Goal: Information Seeking & Learning: Learn about a topic

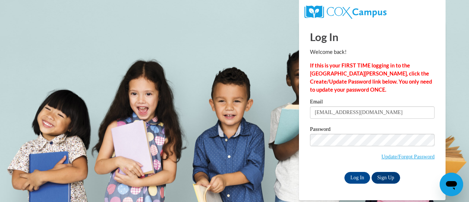
click at [337, 170] on div "Email kricker1@my.westga.edu Password Update/Forgot Password Log In Sign Up OR" at bounding box center [372, 141] width 124 height 84
click at [353, 176] on input "Log In" at bounding box center [357, 178] width 26 height 12
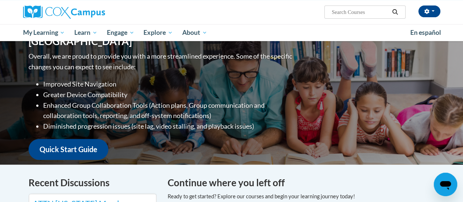
scroll to position [73, 0]
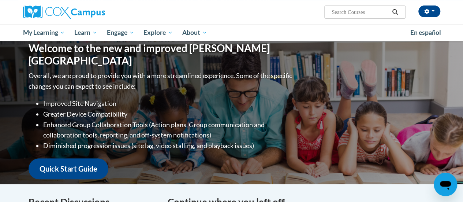
click at [370, 15] on input "Search..." at bounding box center [360, 12] width 59 height 9
paste input "Early Literacy: Print Awareness, Phonological Awareness, and Alphabet Knowledge."
type input "Early Literacy: Print Awareness, Phonological Awareness, and Alphabet Knowledge."
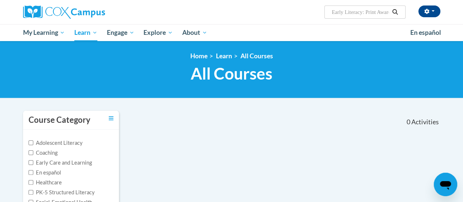
drag, startPoint x: 365, startPoint y: 11, endPoint x: 307, endPoint y: 22, distance: 59.2
click at [307, 22] on div "Kimi R (America/New_York UTC-04:00) My Profile Inbox My Transcripts Log Out Sea…" at bounding box center [232, 12] width 428 height 24
type input "Print Awareness, Phonological Awareness, and Alphabet Knowledge."
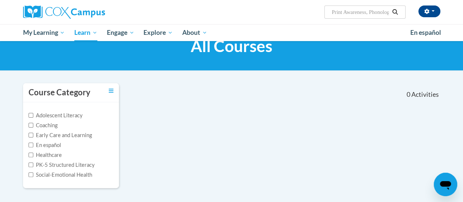
scroll to position [73, 0]
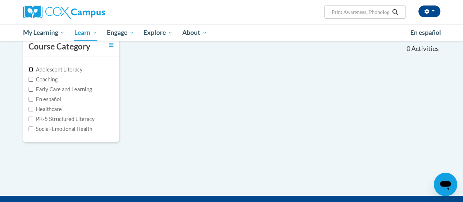
click at [30, 68] on input "Adolescent Literacy" at bounding box center [31, 69] width 5 height 5
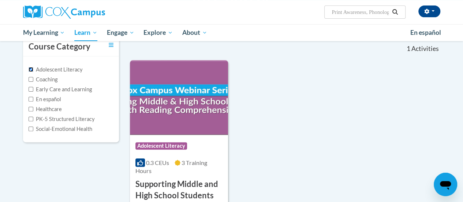
click at [30, 68] on input "Adolescent Literacy" at bounding box center [31, 69] width 5 height 5
checkbox input "false"
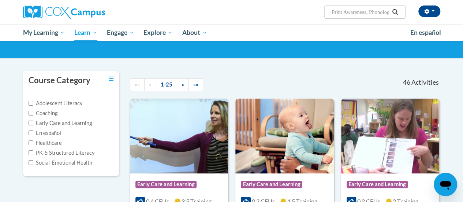
scroll to position [0, 0]
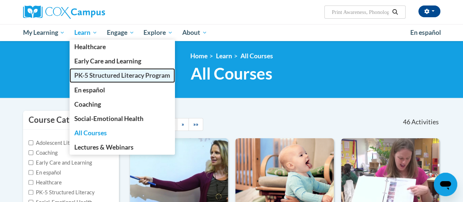
click at [126, 77] on span "PK-5 Structured Literacy Program" at bounding box center [122, 75] width 96 height 8
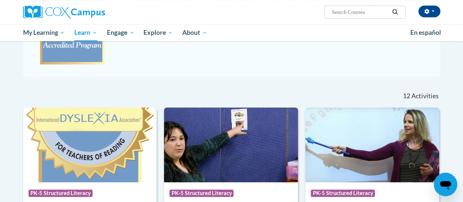
scroll to position [183, 0]
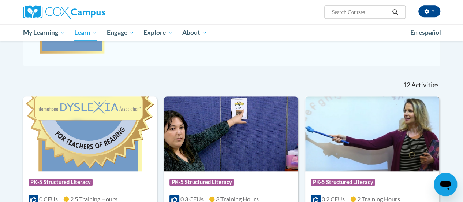
click at [370, 125] on img at bounding box center [372, 133] width 134 height 75
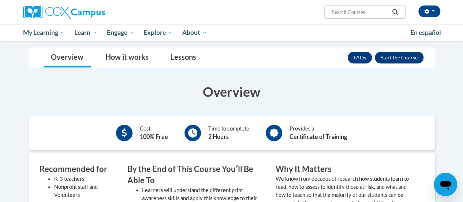
scroll to position [73, 0]
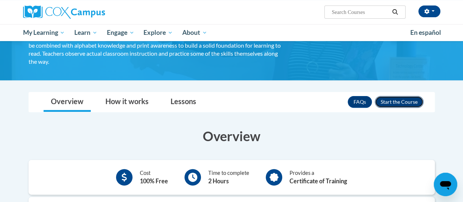
click at [396, 102] on button "Enroll" at bounding box center [399, 102] width 49 height 12
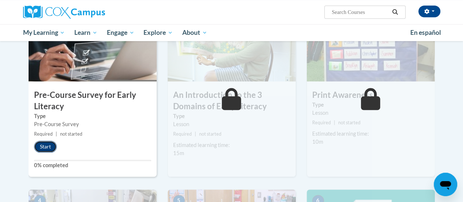
click at [49, 145] on button "Start" at bounding box center [45, 147] width 23 height 12
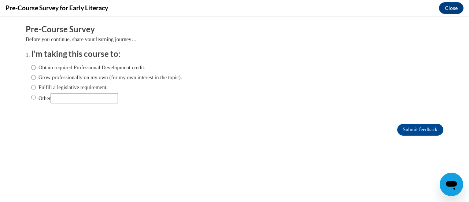
click at [31, 70] on label "Obtain required Professional Development credit." at bounding box center [88, 67] width 114 height 8
click at [31, 70] on input "Obtain required Professional Development credit." at bounding box center [33, 67] width 5 height 8
radio input "true"
click at [407, 129] on input "Submit feedback" at bounding box center [420, 130] width 46 height 12
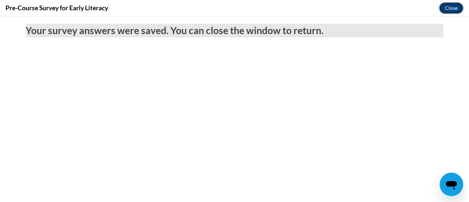
click at [455, 12] on button "Close" at bounding box center [451, 8] width 25 height 12
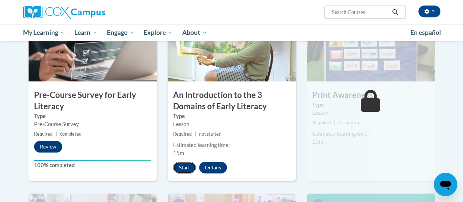
click at [186, 163] on button "Start" at bounding box center [184, 167] width 23 height 12
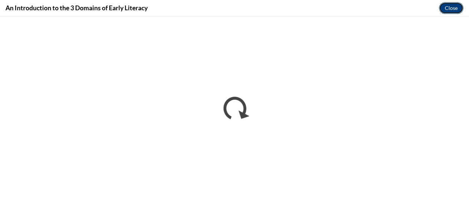
click at [453, 9] on button "Close" at bounding box center [451, 8] width 25 height 12
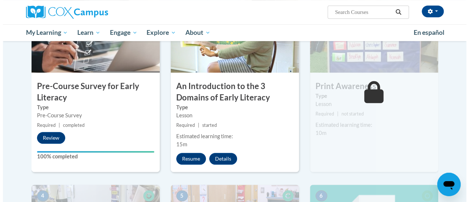
scroll to position [220, 0]
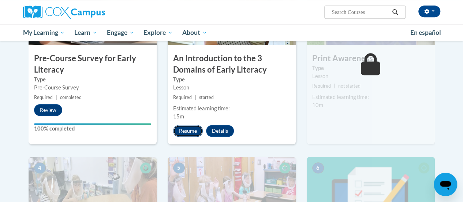
click at [182, 129] on button "Resume" at bounding box center [188, 131] width 30 height 12
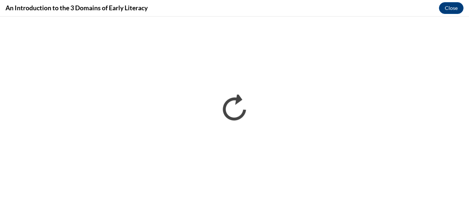
scroll to position [0, 0]
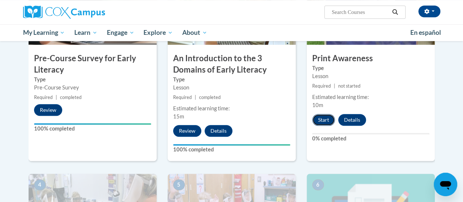
click at [317, 122] on button "Start" at bounding box center [323, 120] width 23 height 12
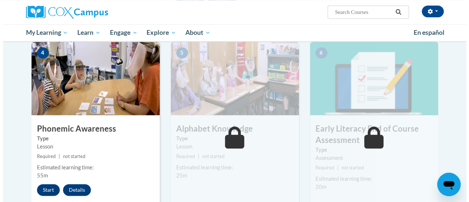
scroll to position [358, 0]
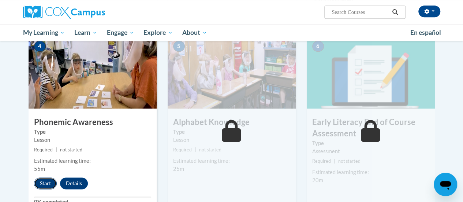
click at [43, 184] on button "Start" at bounding box center [45, 183] width 23 height 12
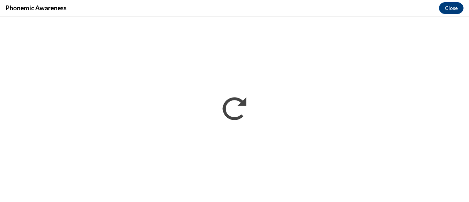
scroll to position [0, 0]
